Goal: Task Accomplishment & Management: Manage account settings

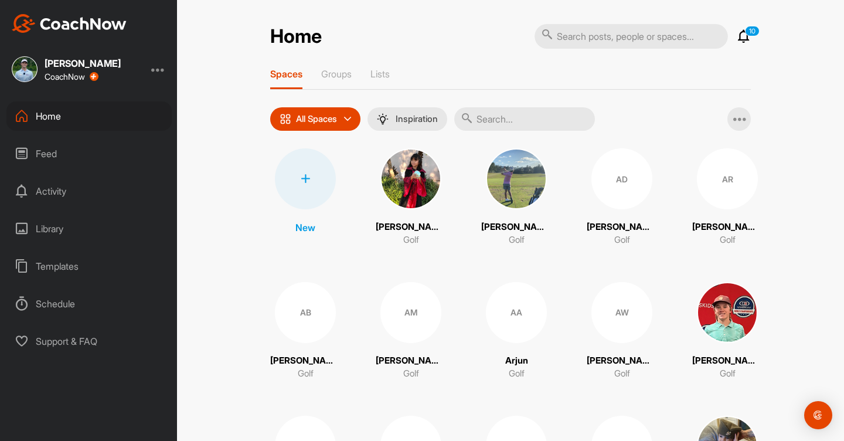
click at [593, 38] on input "text" at bounding box center [630, 36] width 193 height 25
type input "phill"
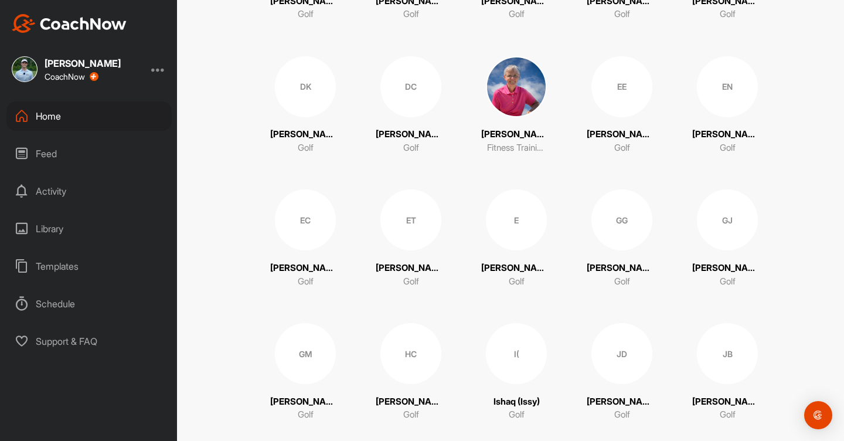
scroll to position [1335, 0]
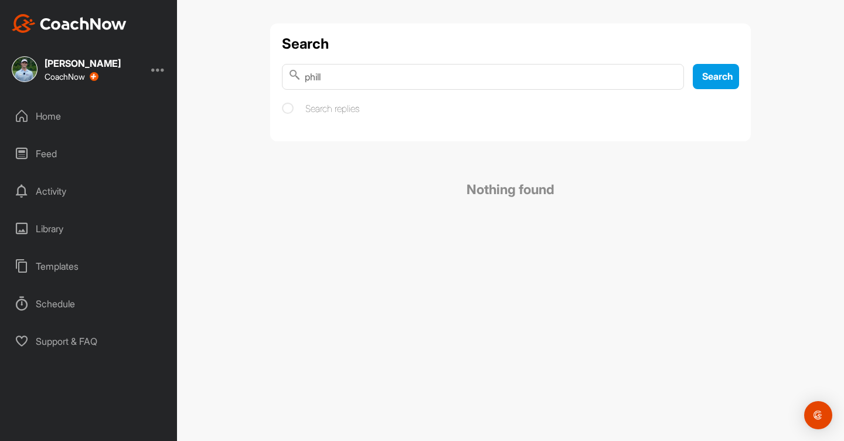
click at [379, 80] on input "phill" at bounding box center [483, 77] width 402 height 26
type input "phil"
click at [668, 79] on input "phil" at bounding box center [483, 77] width 402 height 26
click at [47, 120] on div "Home" at bounding box center [88, 115] width 165 height 29
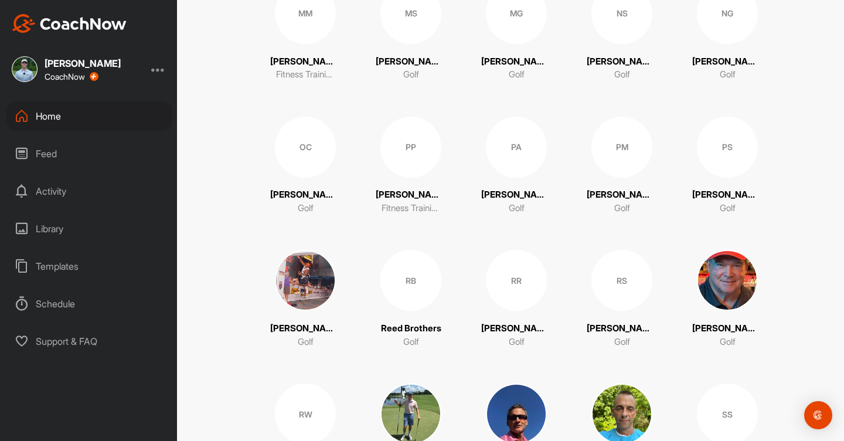
scroll to position [1895, 0]
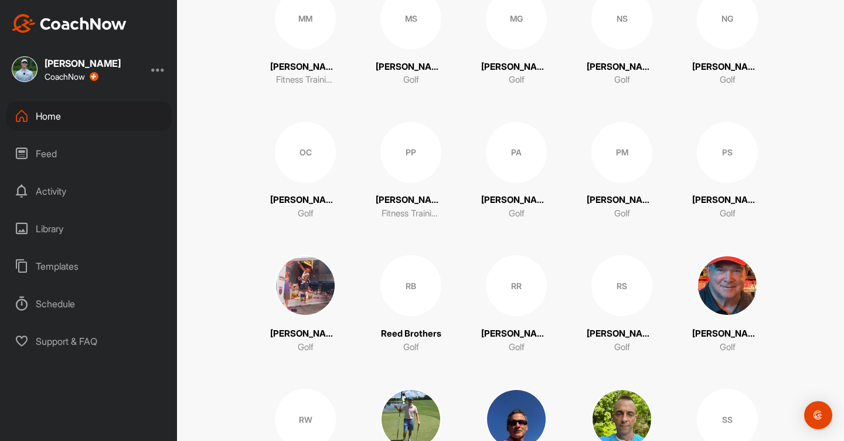
click at [740, 161] on div "PS" at bounding box center [727, 152] width 61 height 61
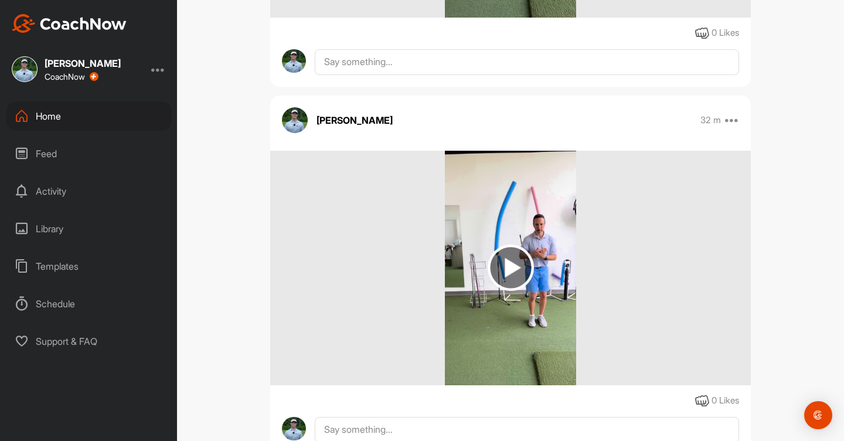
scroll to position [839, 0]
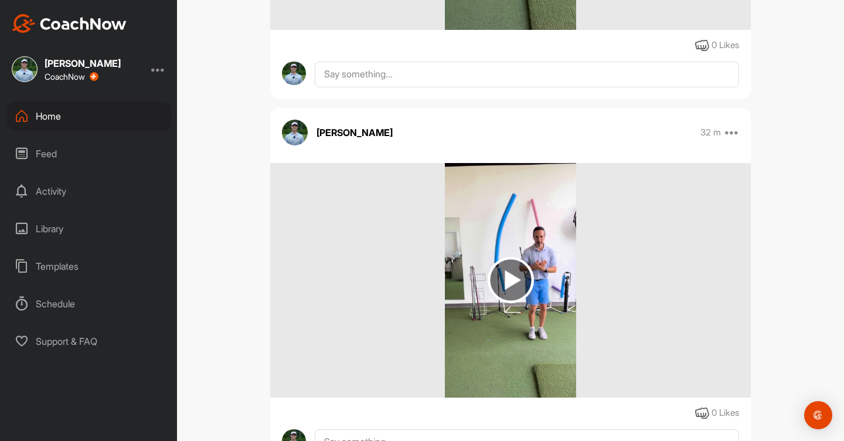
click at [724, 133] on div "32 m Edit Edit Tags Pin to top Delete" at bounding box center [719, 132] width 39 height 14
click at [730, 134] on icon at bounding box center [732, 132] width 14 height 14
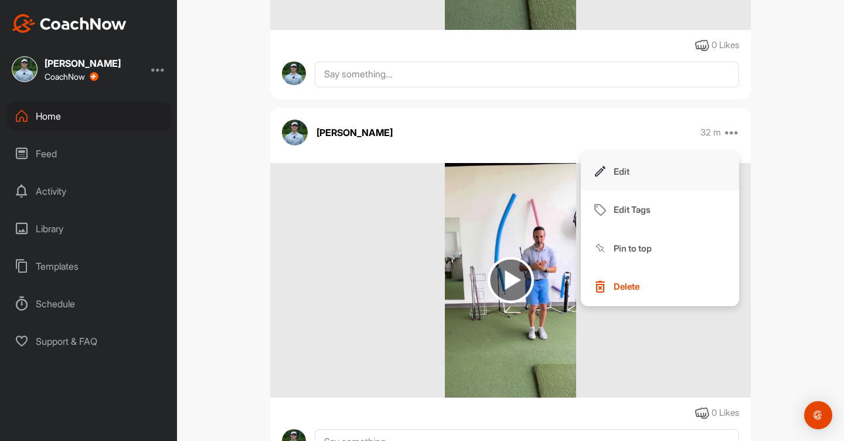
click at [680, 161] on button "Edit" at bounding box center [660, 171] width 158 height 39
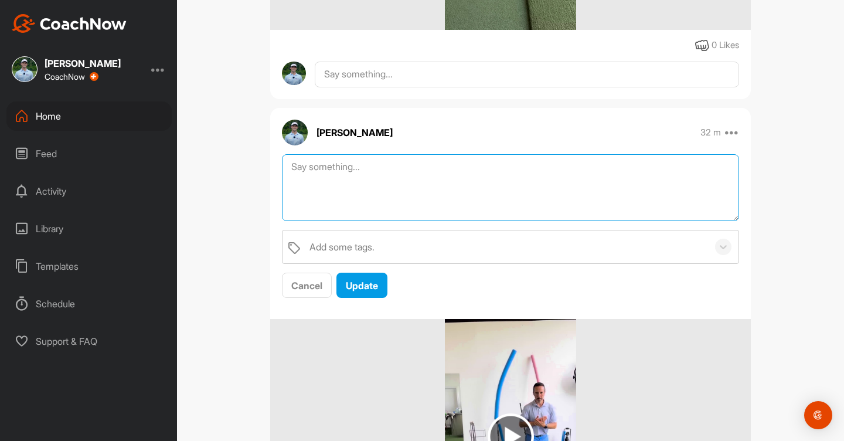
click at [511, 171] on textarea at bounding box center [510, 187] width 457 height 67
type textarea "P"
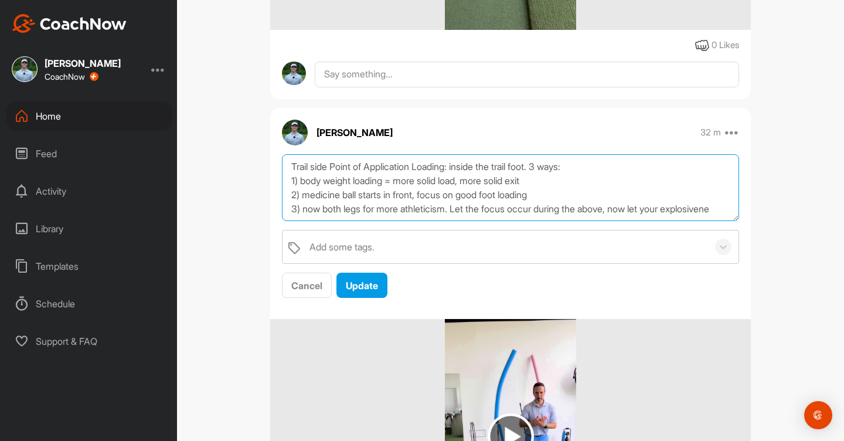
scroll to position [8, 0]
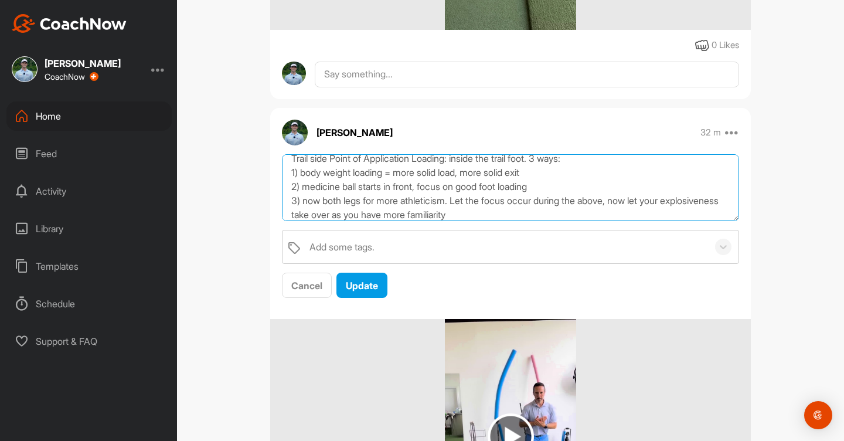
type textarea "Trail side Point of Application Loading: inside the trail foot. 3 ways: 1) body…"
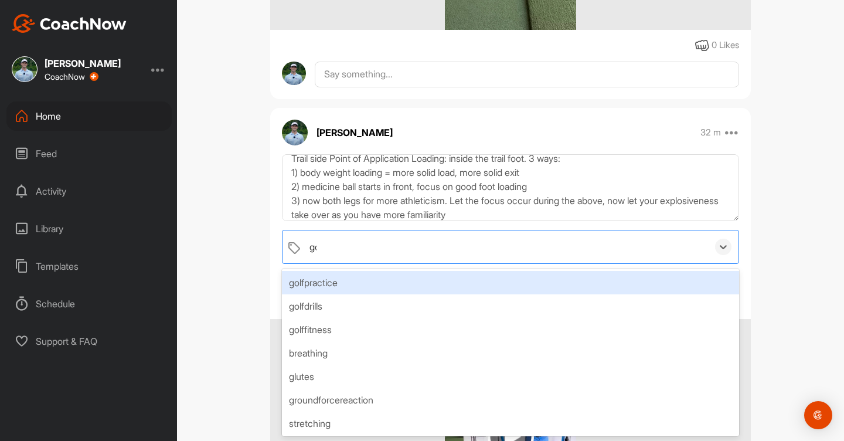
type input "golf"
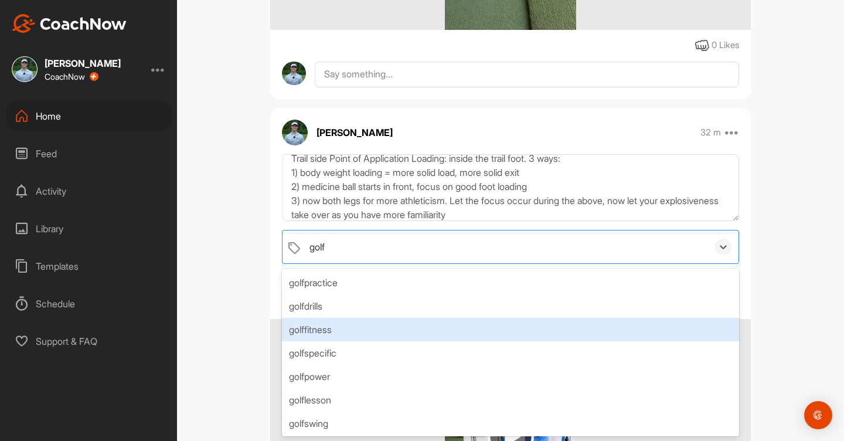
click at [350, 325] on div "golffitness" at bounding box center [510, 329] width 457 height 23
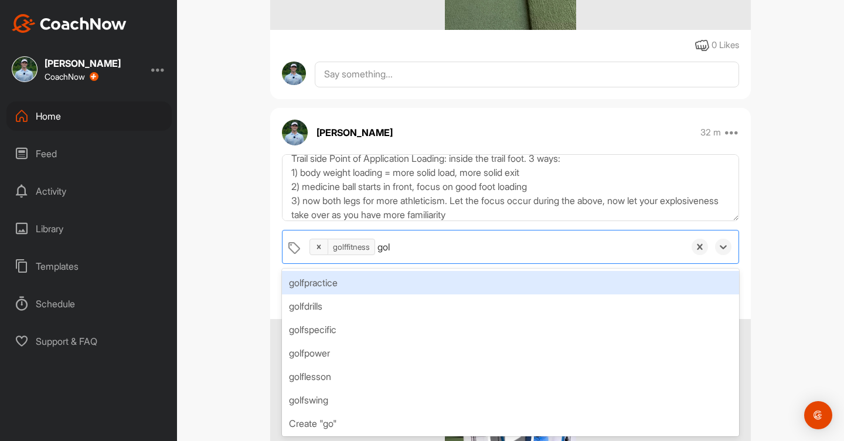
type input "golf"
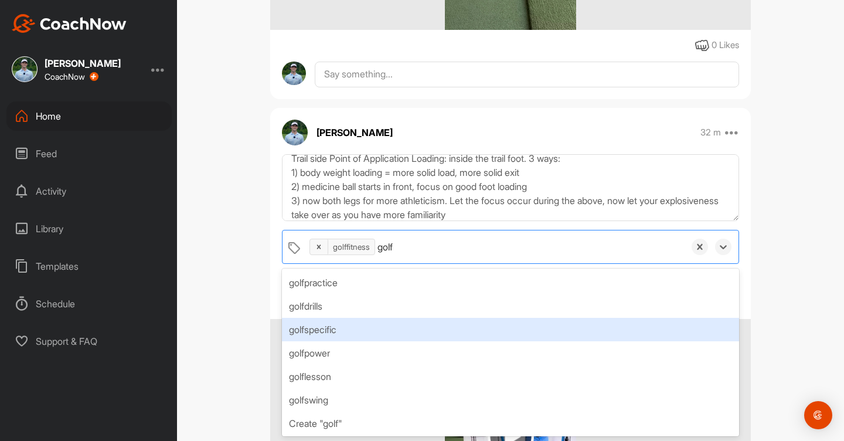
click at [343, 329] on div "golfspecific" at bounding box center [510, 329] width 457 height 23
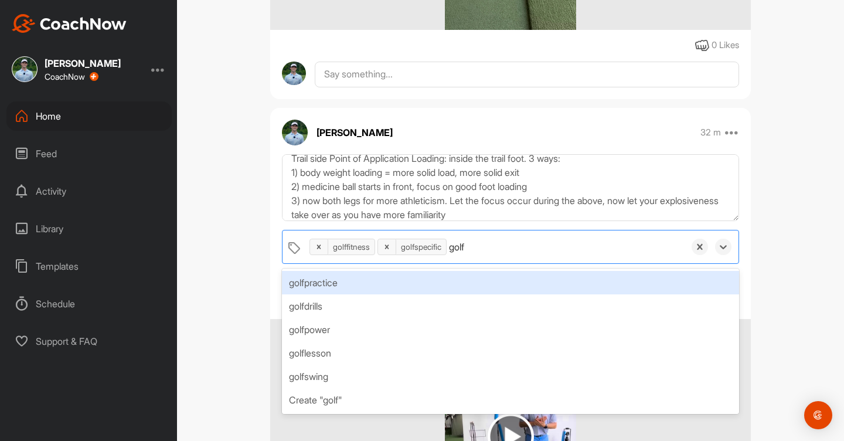
type input "golfp"
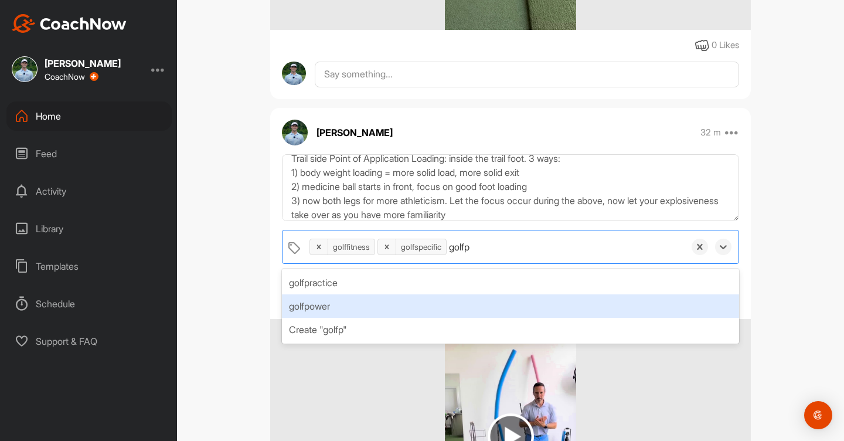
click at [337, 308] on div "golfpower" at bounding box center [510, 305] width 457 height 23
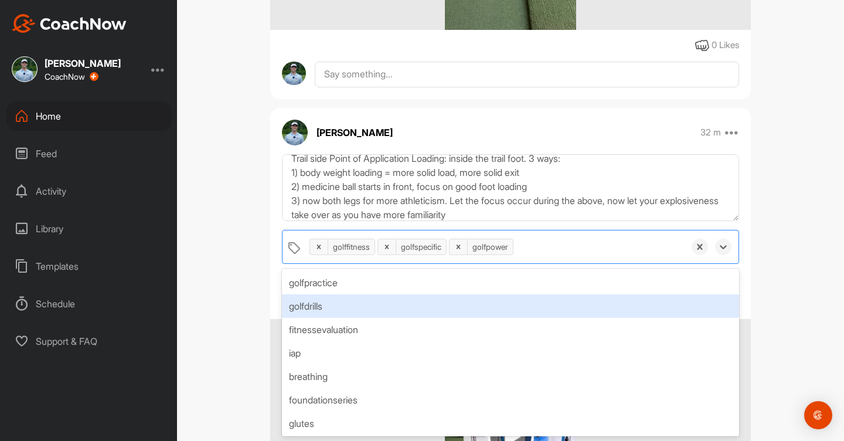
click at [224, 298] on div "PS [PERSON_NAME] Bookings Golf Space Settings Your Notifications Timeline Sched…" at bounding box center [510, 220] width 667 height 441
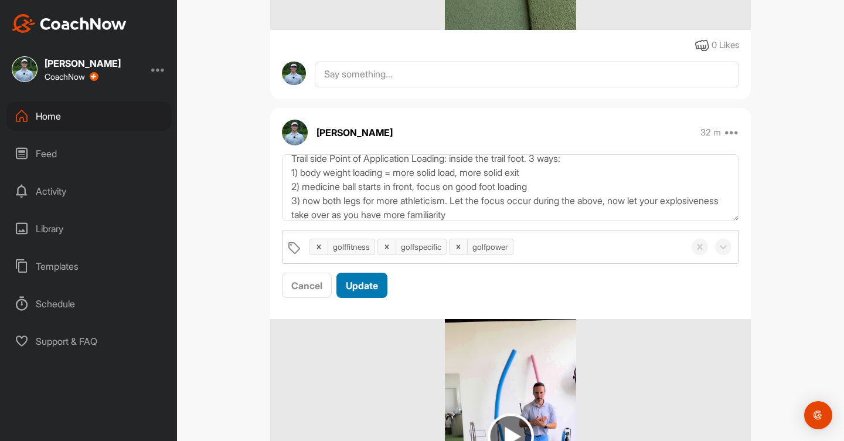
click at [376, 284] on span "Update" at bounding box center [362, 286] width 32 height 12
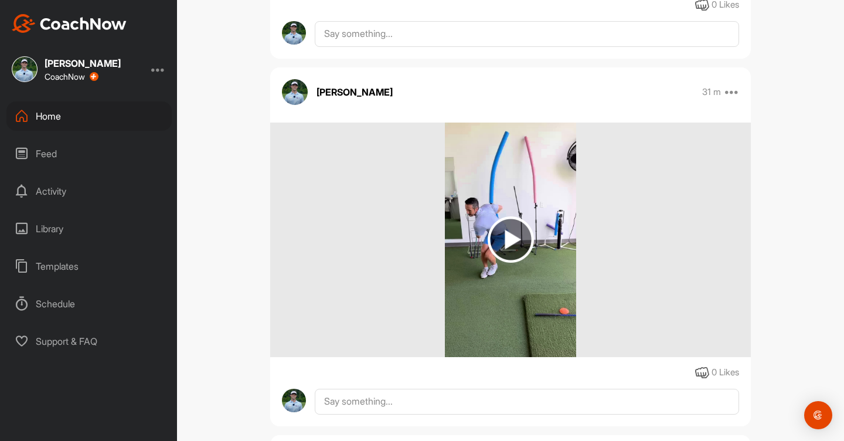
scroll to position [519, 0]
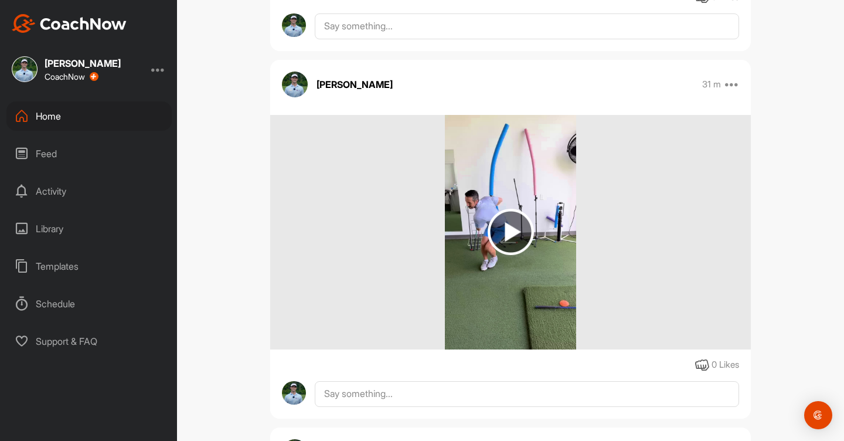
click at [735, 74] on div "[PERSON_NAME] 31 m Edit Edit Tags Pin to top Delete" at bounding box center [510, 84] width 481 height 26
click at [732, 82] on icon at bounding box center [732, 84] width 14 height 14
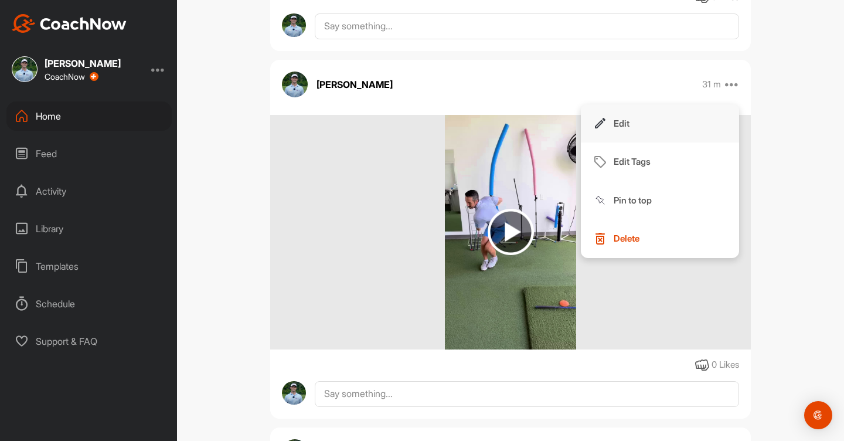
click at [681, 122] on button "Edit" at bounding box center [660, 123] width 158 height 39
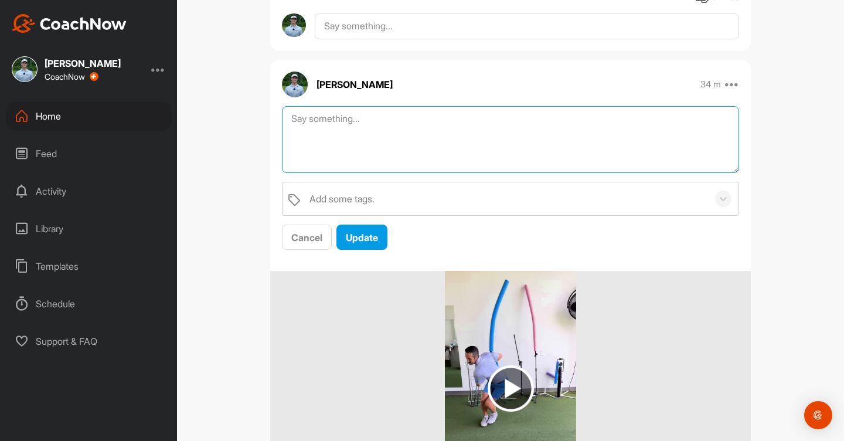
click at [566, 139] on textarea at bounding box center [510, 139] width 457 height 67
click at [290, 131] on textarea "Speed Training Drills: Lateral Bound with good Foot load/point of application 2)" at bounding box center [510, 139] width 457 height 67
click at [314, 147] on textarea "Speed Training Drills: 1) Lateral Bound with good Foot load/point of applicatio…" at bounding box center [510, 139] width 457 height 67
click at [305, 149] on textarea "Speed Training Drills: 1) Lateral Bound with good Foot load/point of applicatio…" at bounding box center [510, 139] width 457 height 67
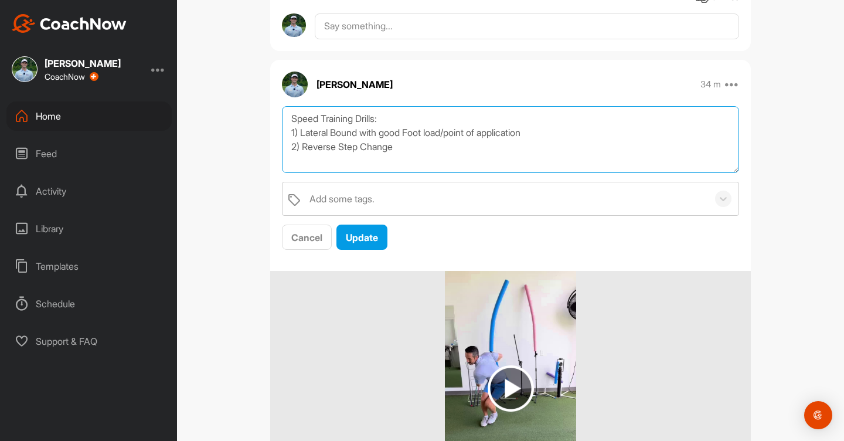
click at [425, 144] on textarea "Speed Training Drills: 1) Lateral Bound with good Foot load/point of applicatio…" at bounding box center [510, 139] width 457 height 67
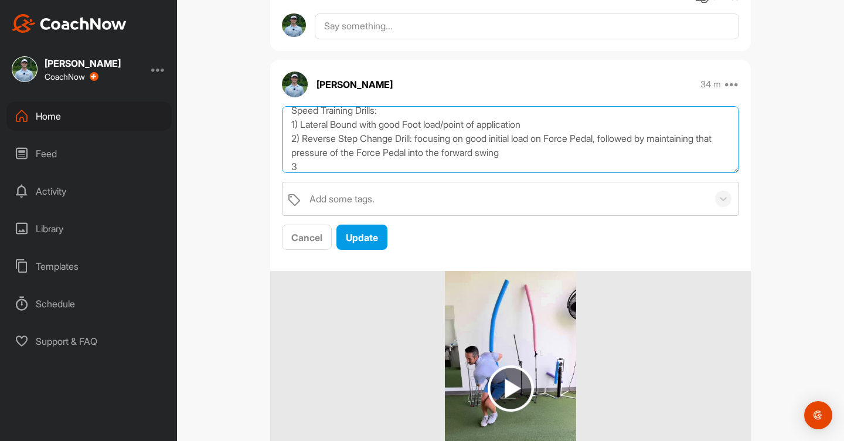
scroll to position [8, 0]
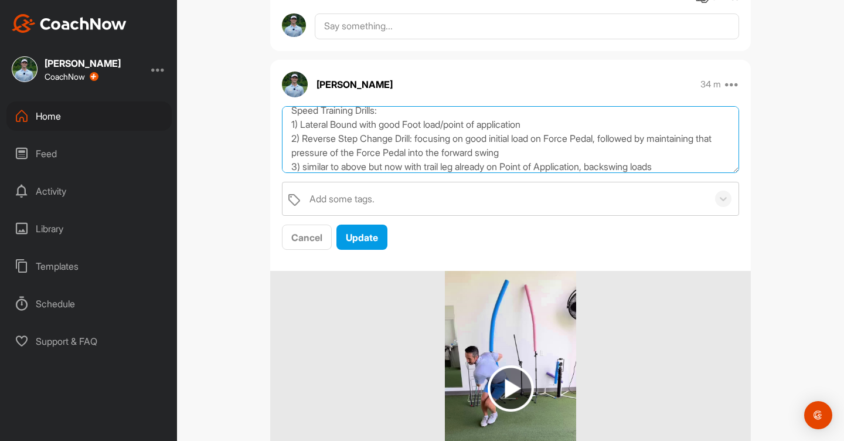
click at [615, 166] on textarea "Speed Training Drills: 1) Lateral Bound with good Foot load/point of applicatio…" at bounding box center [510, 139] width 457 height 67
click at [699, 167] on textarea "Speed Training Drills: 1) Lateral Bound with good Foot load/point of applicatio…" at bounding box center [510, 139] width 457 height 67
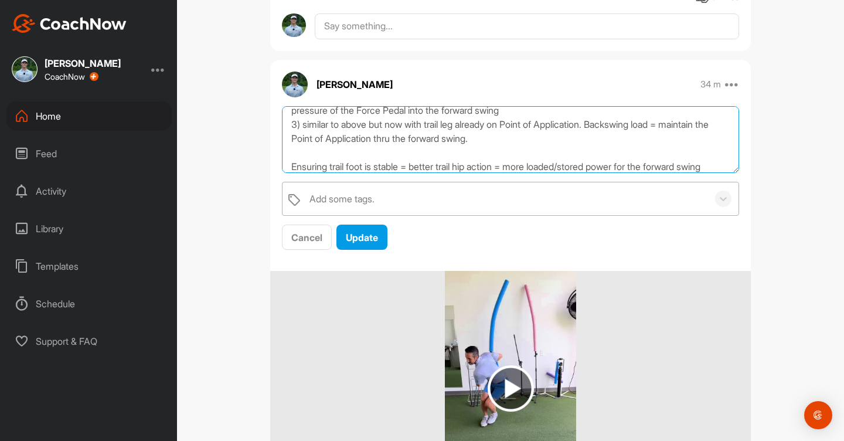
scroll to position [64, 0]
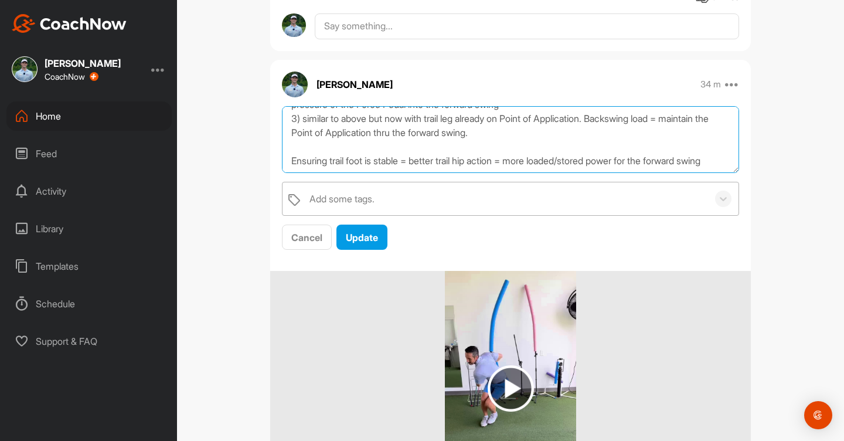
type textarea "Speed Training Drills: 1) Lateral Bound with good Foot load/point of applicatio…"
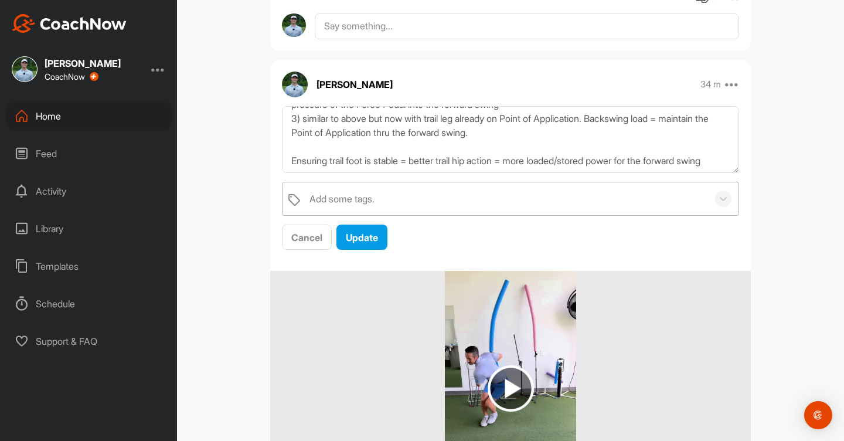
click at [426, 195] on div "Add some tags." at bounding box center [506, 198] width 404 height 33
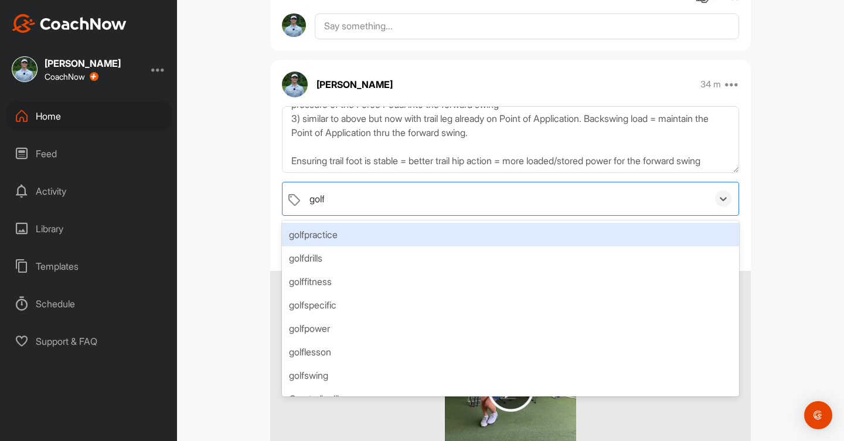
type input "golff"
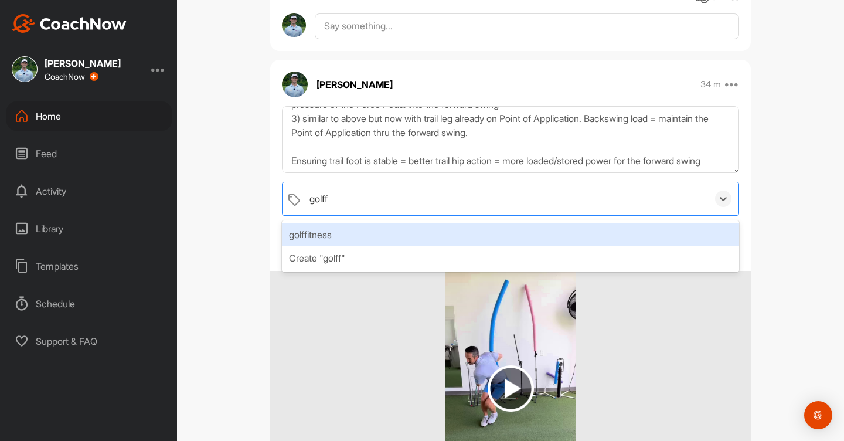
click at [379, 233] on div "golffitness" at bounding box center [510, 234] width 457 height 23
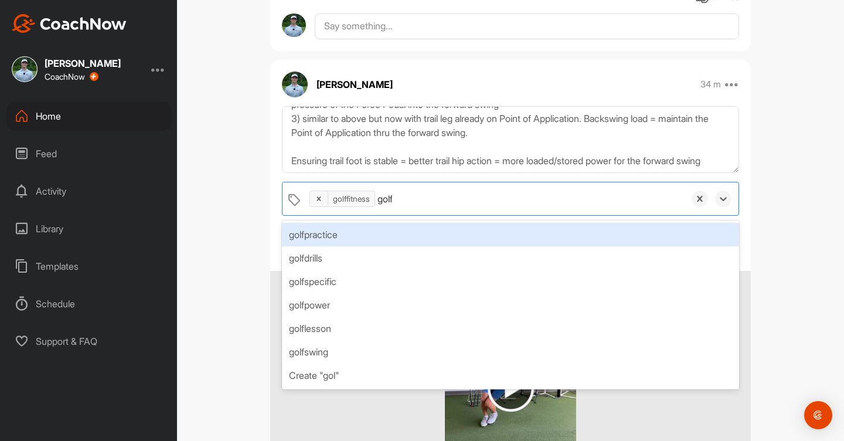
type input "golfp"
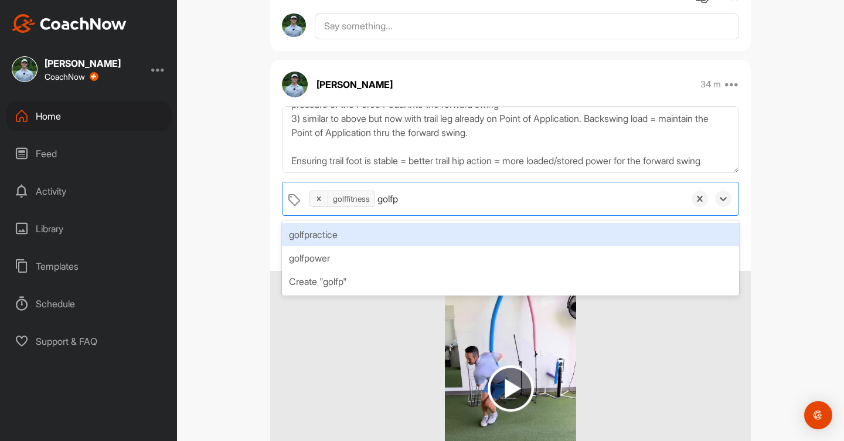
click at [355, 233] on div "golfpractice" at bounding box center [510, 234] width 457 height 23
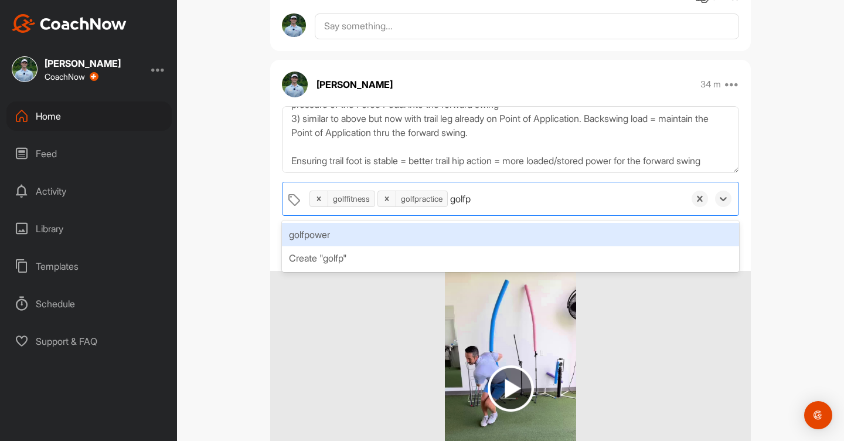
type input "golfpo"
click at [342, 231] on div "golfpower" at bounding box center [510, 234] width 457 height 23
type input "golfsp"
click at [328, 234] on div "golfspecific" at bounding box center [510, 234] width 457 height 23
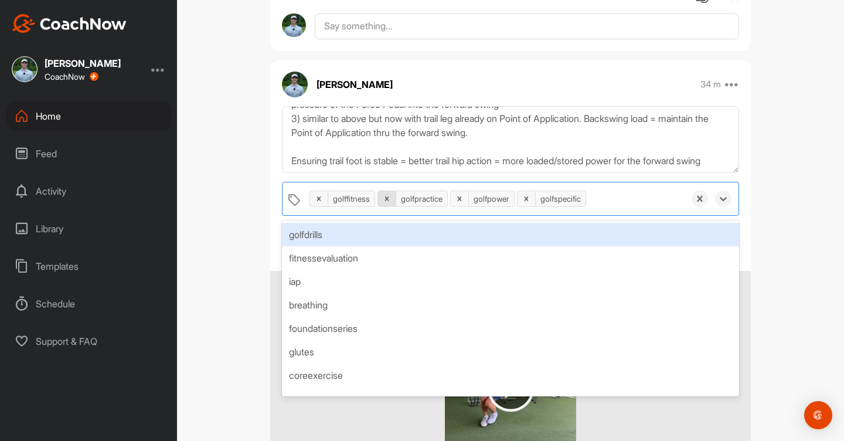
click at [386, 200] on icon at bounding box center [387, 199] width 8 height 8
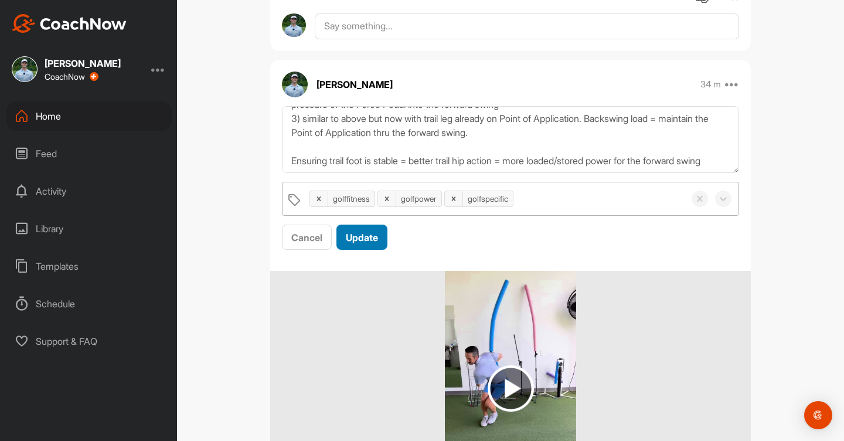
click at [354, 231] on span "Update" at bounding box center [362, 237] width 32 height 12
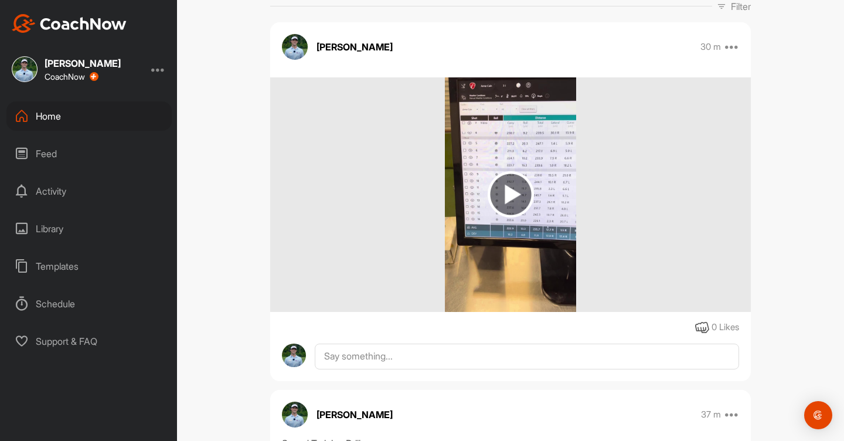
scroll to position [159, 0]
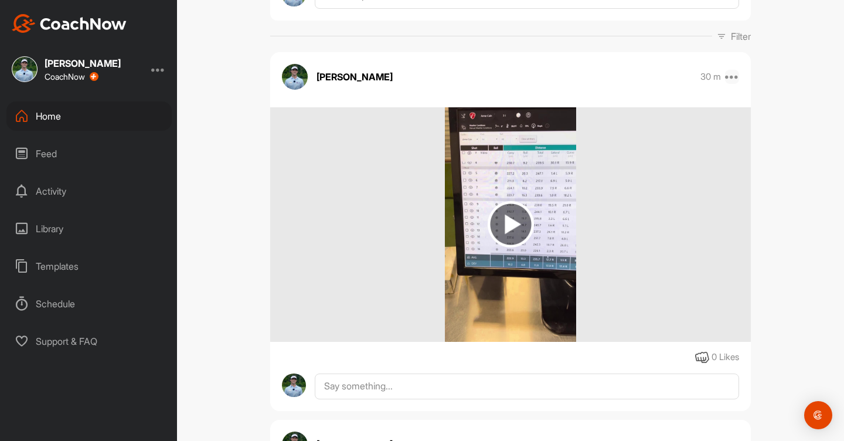
click at [733, 76] on icon at bounding box center [732, 77] width 14 height 14
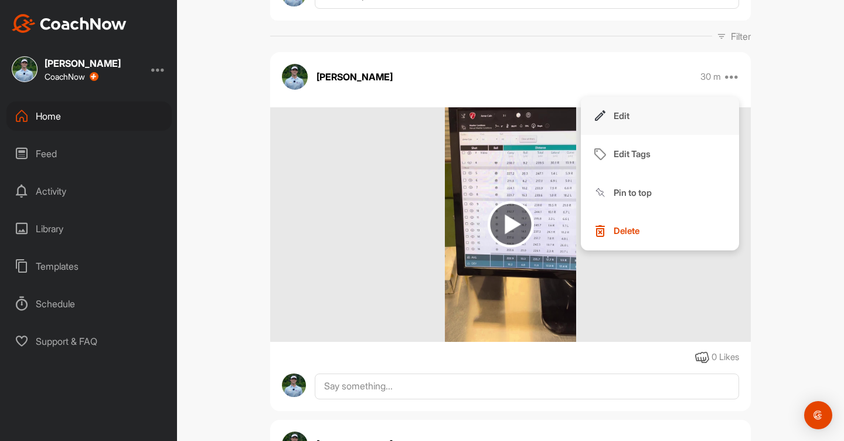
click at [661, 111] on button "Edit" at bounding box center [660, 116] width 158 height 39
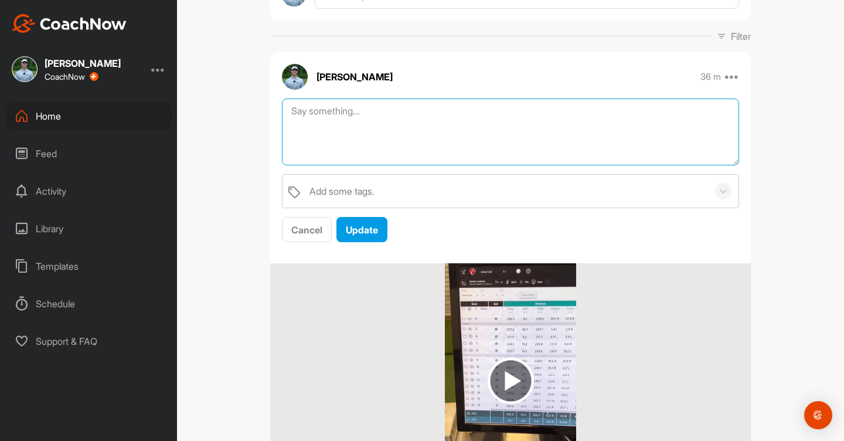
click at [506, 137] on textarea at bounding box center [510, 131] width 457 height 67
click at [341, 111] on textarea "Numbers # from doing driver shaft testing/speed training session. Mainly wanted…" at bounding box center [510, 131] width 457 height 67
click at [367, 121] on textarea "Numbers from doing driver shaft testing/speed training session. Mainly wanted t…" at bounding box center [510, 131] width 457 height 67
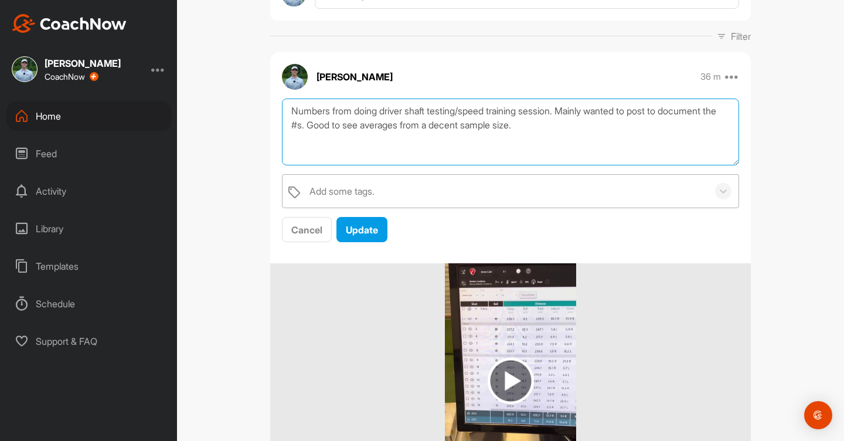
type textarea "Numbers from doing driver shaft testing/speed training session. Mainly wanted t…"
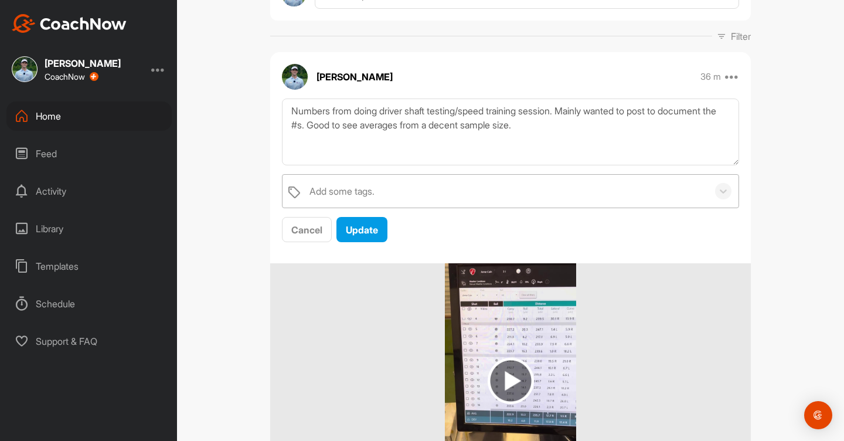
click at [445, 192] on div "Add some tags." at bounding box center [506, 191] width 404 height 33
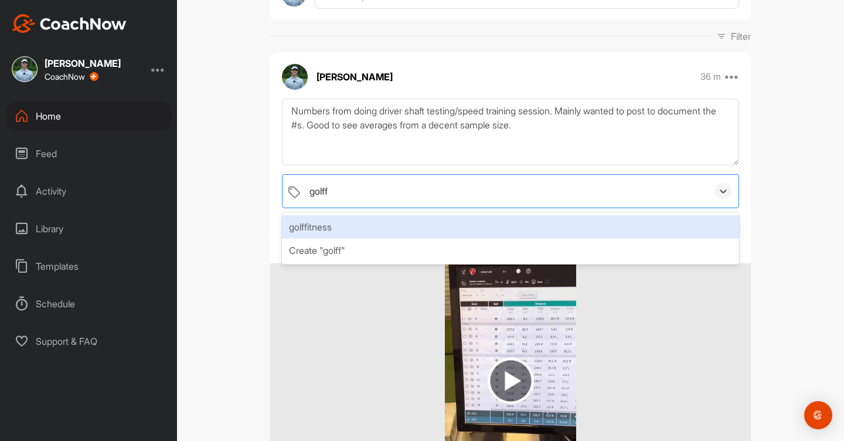
type input "golf"
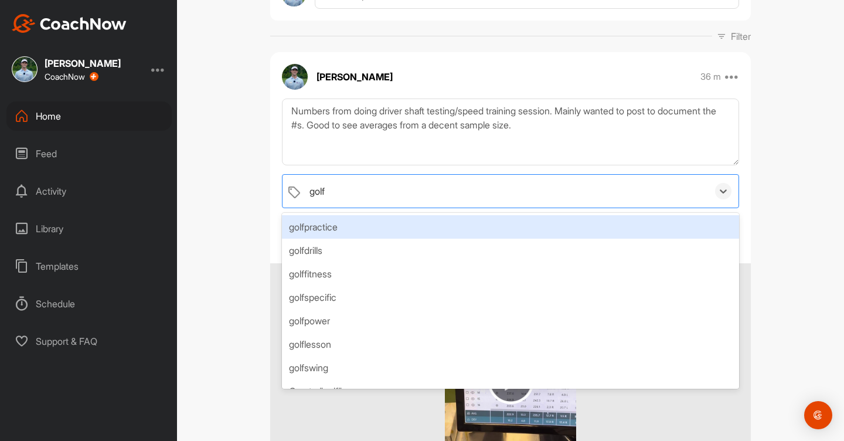
click at [391, 231] on div "golfpractice" at bounding box center [510, 226] width 457 height 23
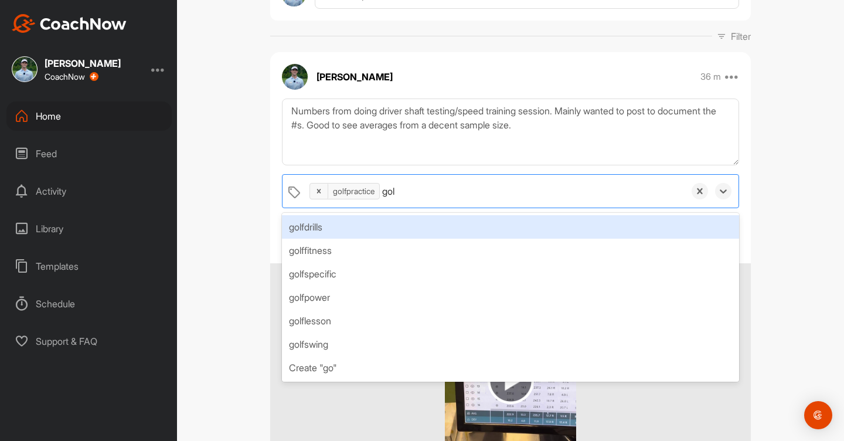
type input "golf"
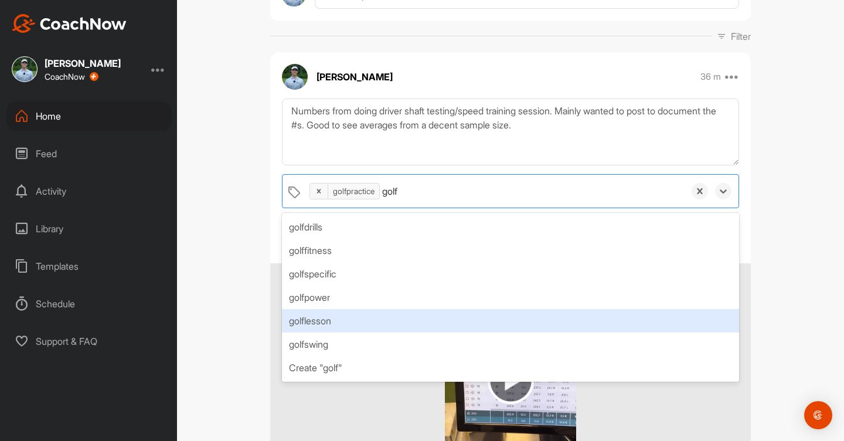
click at [372, 314] on div "golflesson" at bounding box center [510, 320] width 457 height 23
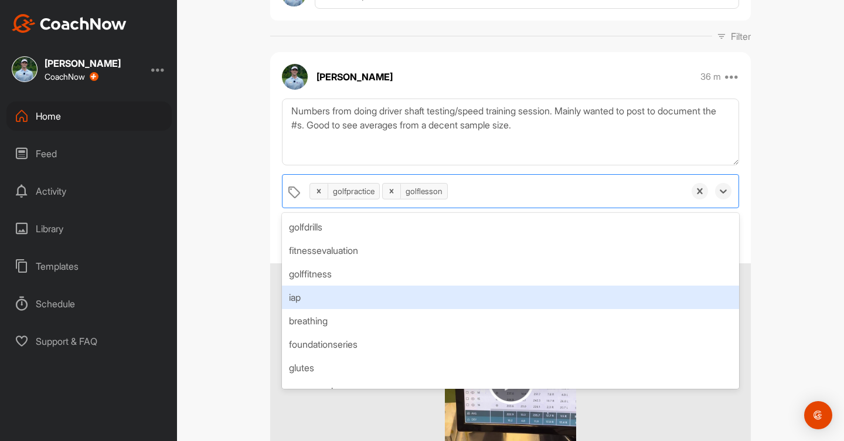
click at [253, 287] on div "PS [PERSON_NAME] Bookings Golf Space Settings Your Notifications Timeline Sched…" at bounding box center [510, 220] width 667 height 441
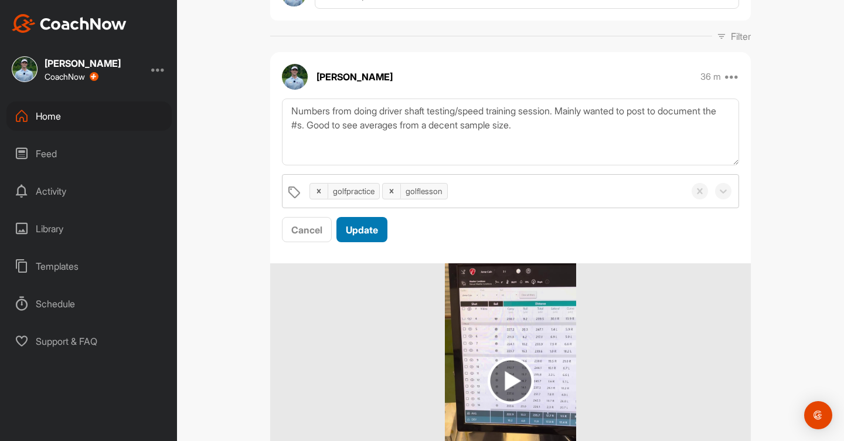
click at [376, 234] on span "Update" at bounding box center [362, 230] width 32 height 12
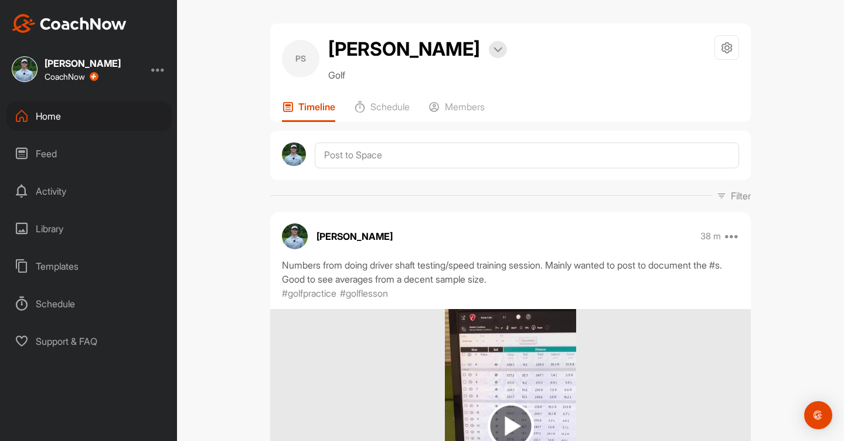
scroll to position [0, 0]
